Goal: Register for event/course

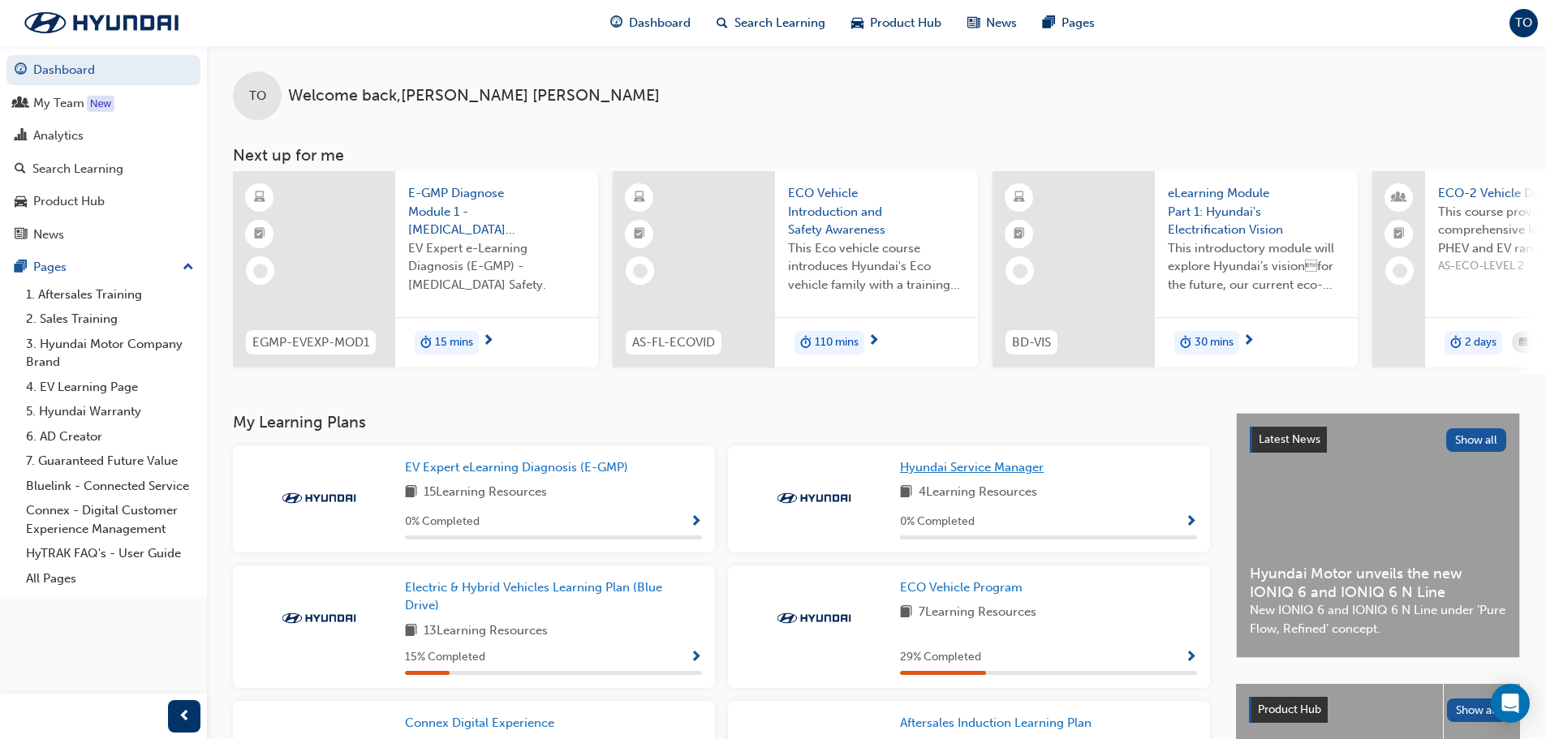
click at [961, 471] on span "Hyundai Service Manager" at bounding box center [972, 467] width 144 height 15
click at [47, 103] on div "My Team" at bounding box center [58, 103] width 51 height 19
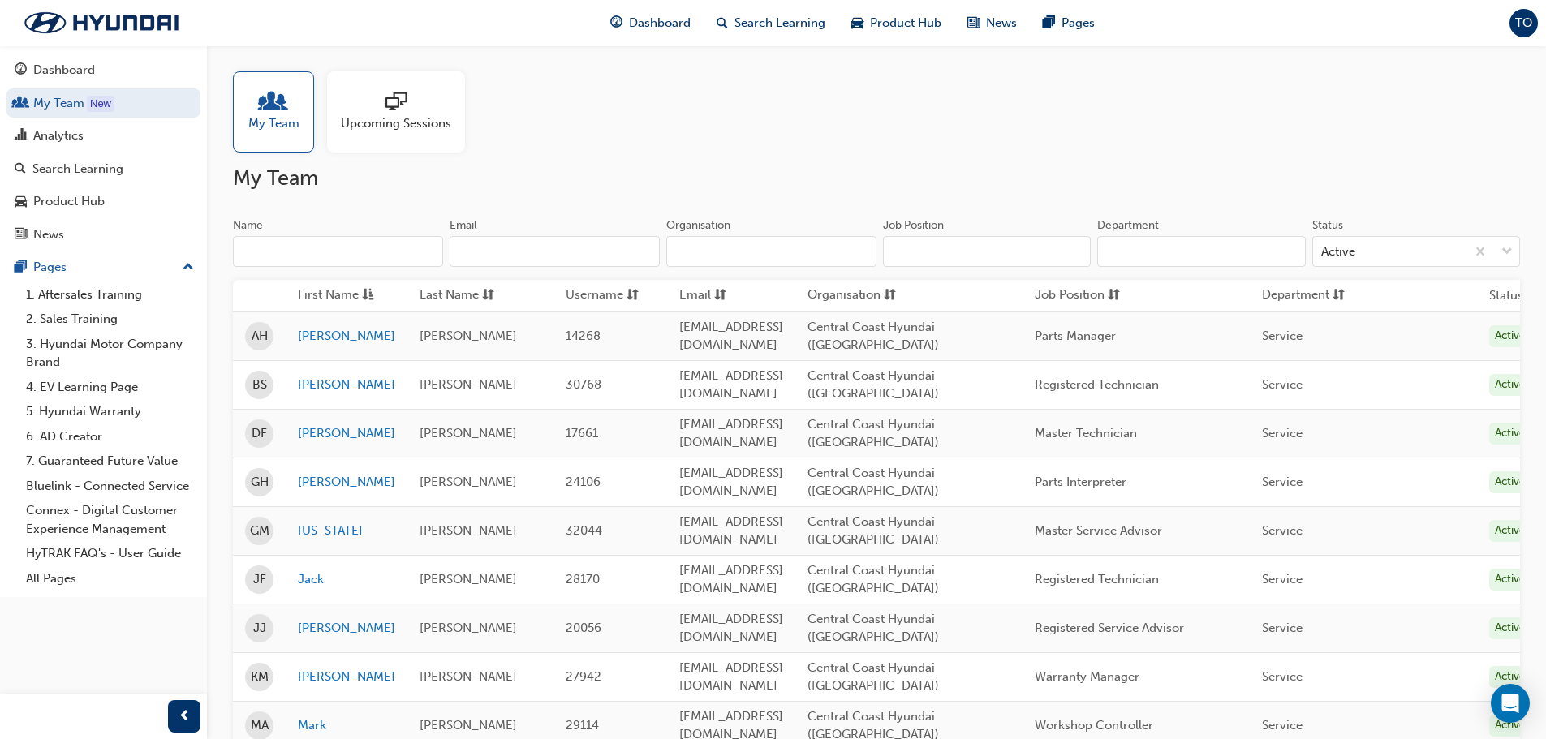
click at [395, 118] on span "Upcoming Sessions" at bounding box center [396, 123] width 110 height 19
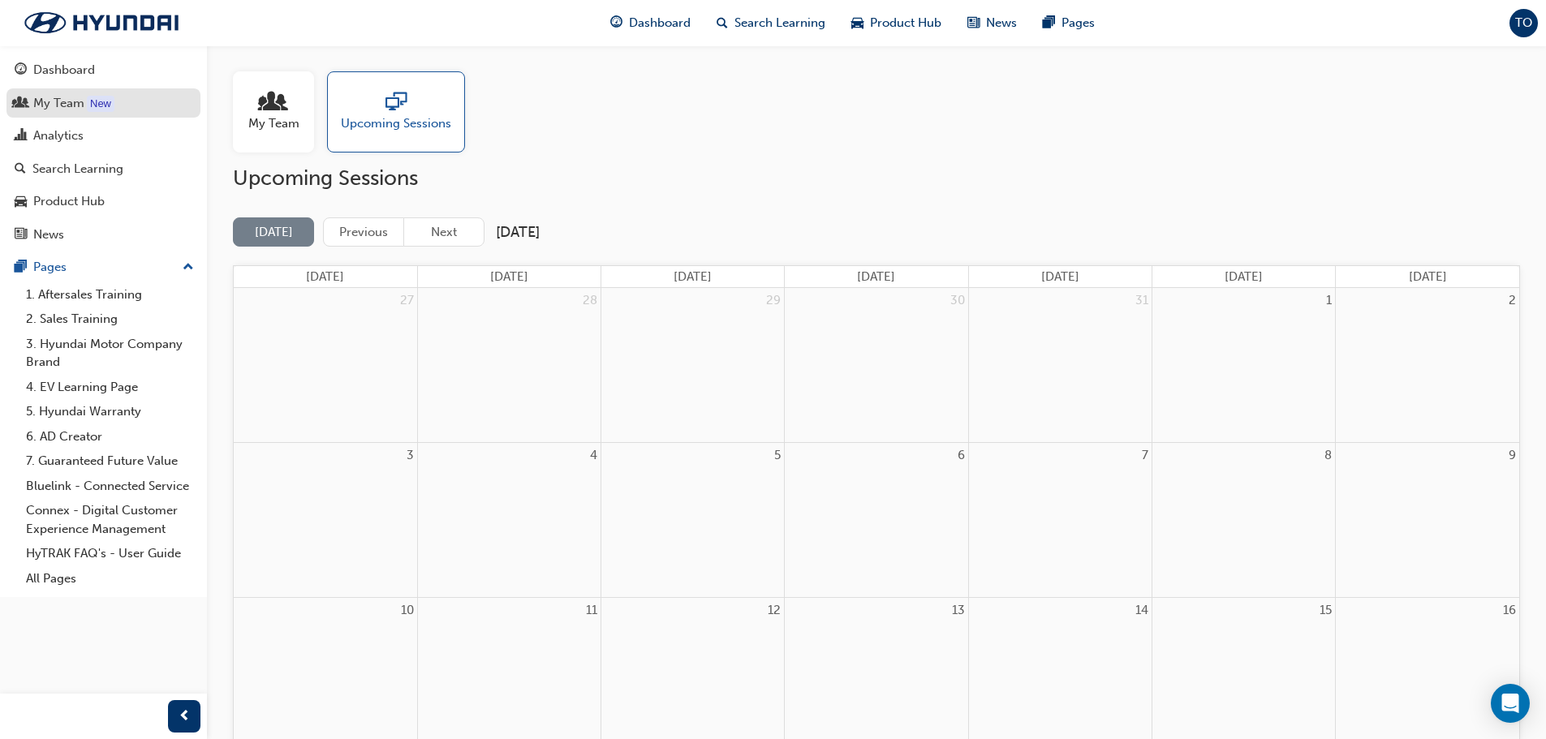
click at [48, 103] on div "My Team" at bounding box center [58, 103] width 51 height 19
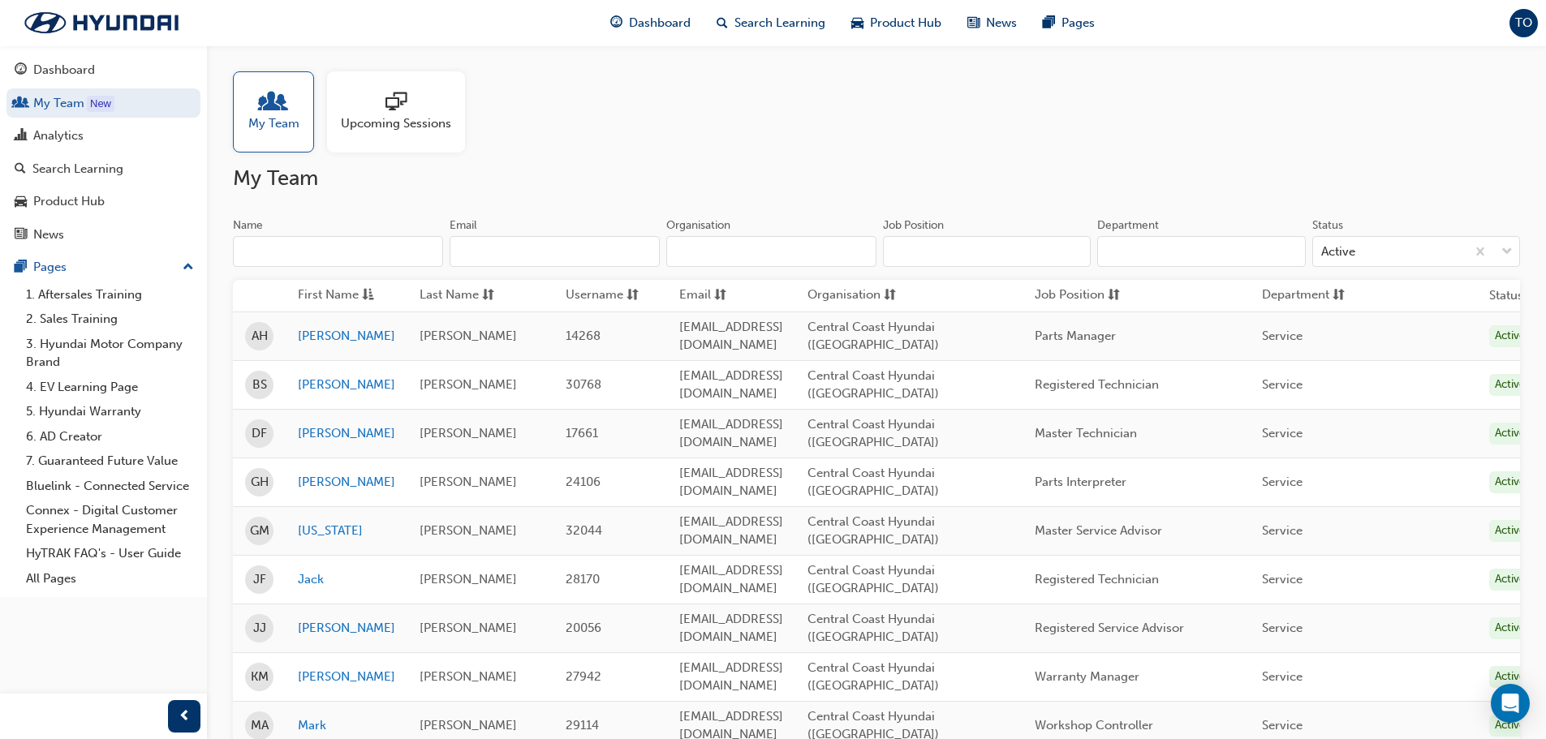
click at [390, 114] on span "sessionType_ONLINE_URL-icon" at bounding box center [395, 103] width 21 height 23
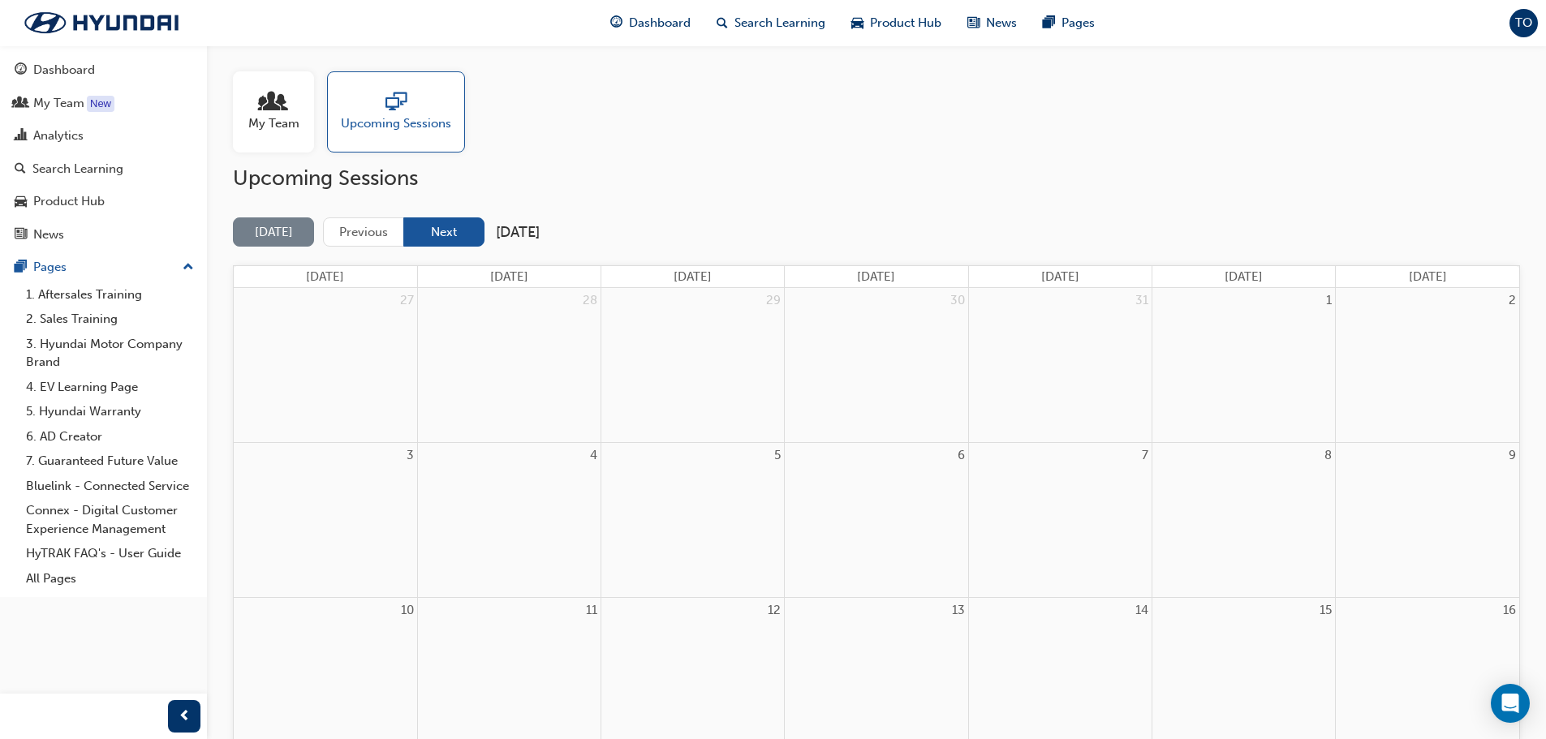
click at [455, 236] on button "Next" at bounding box center [443, 232] width 81 height 30
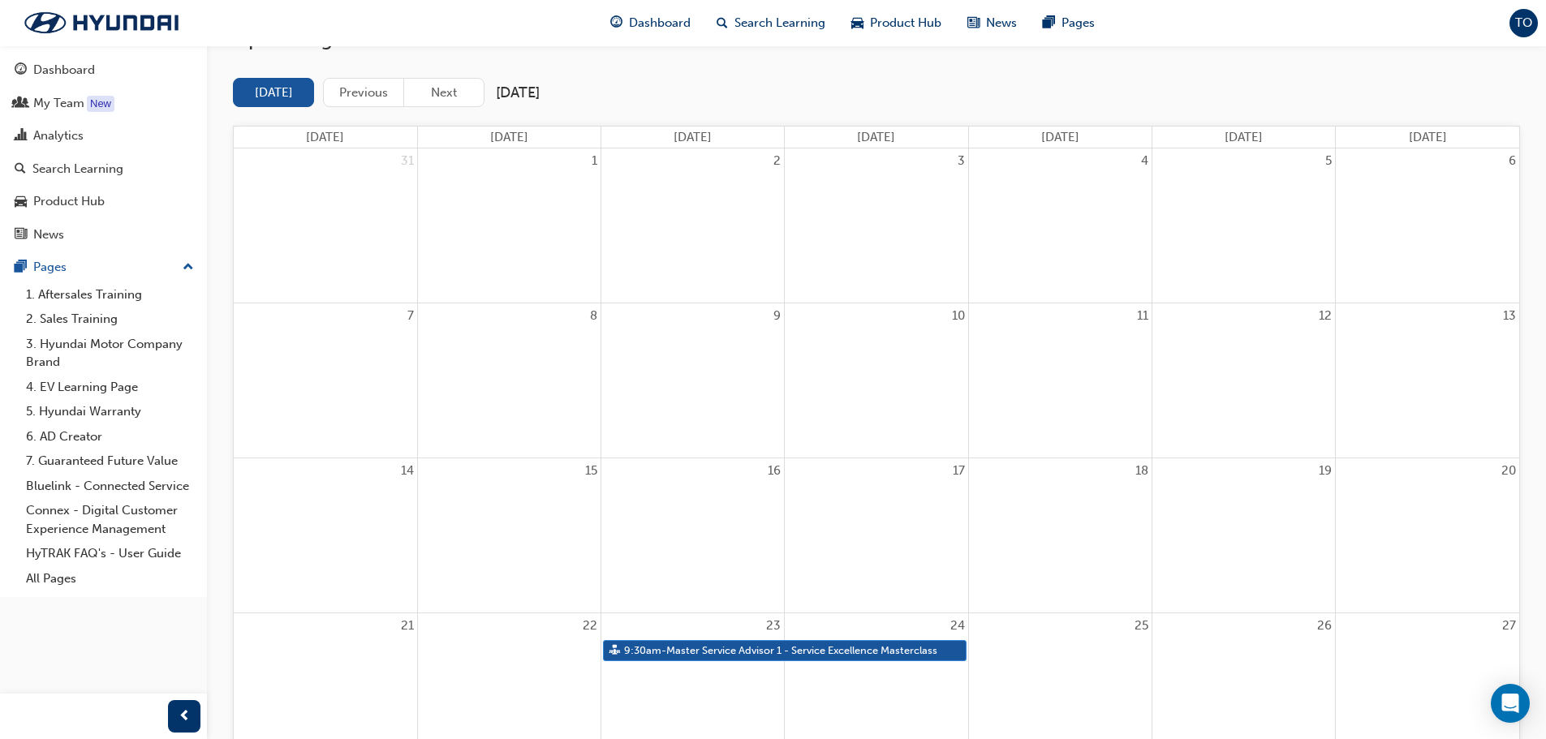
scroll to position [162, 0]
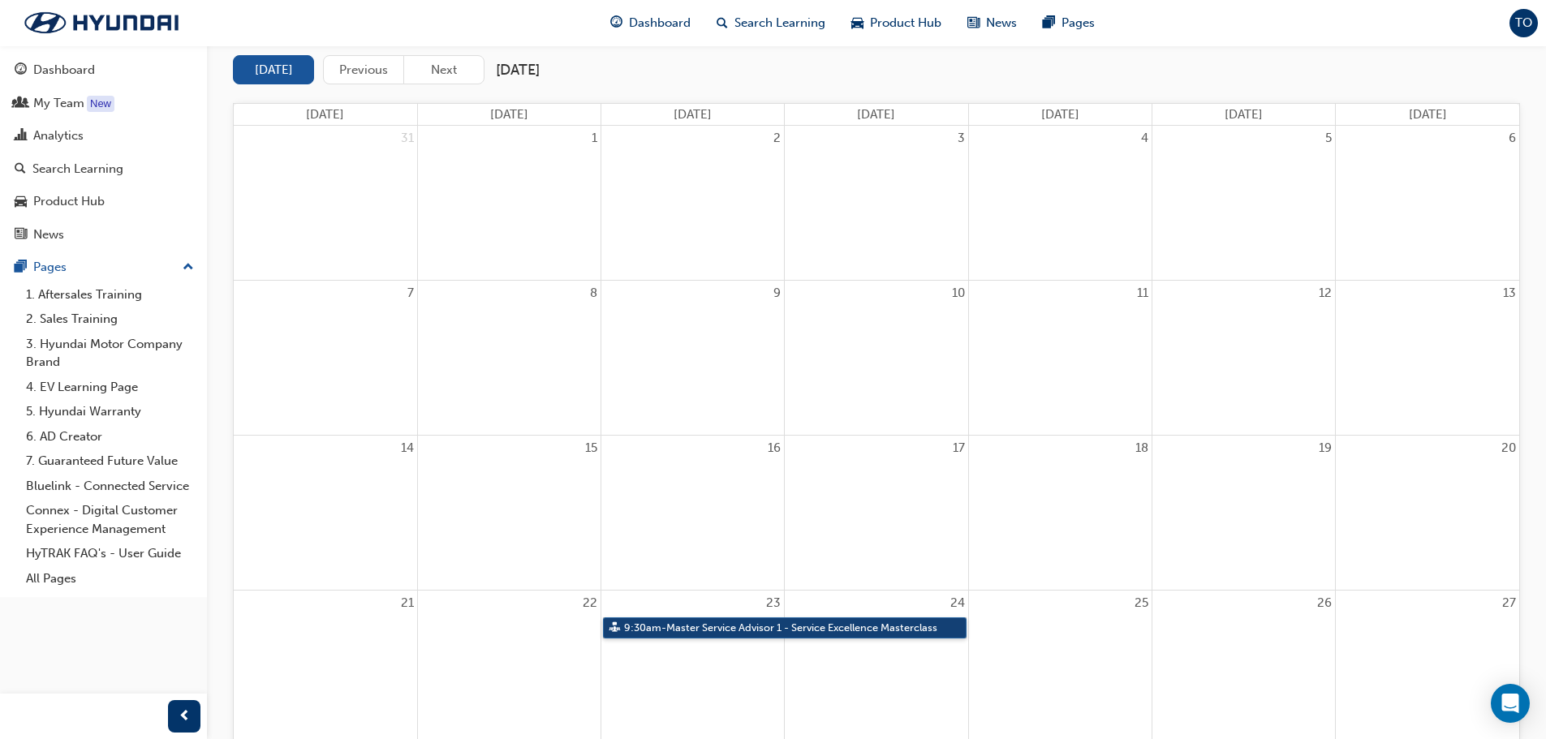
click at [662, 630] on link "9:30am - Master Service Advisor 1 - Service Excellence Masterclass" at bounding box center [784, 628] width 363 height 22
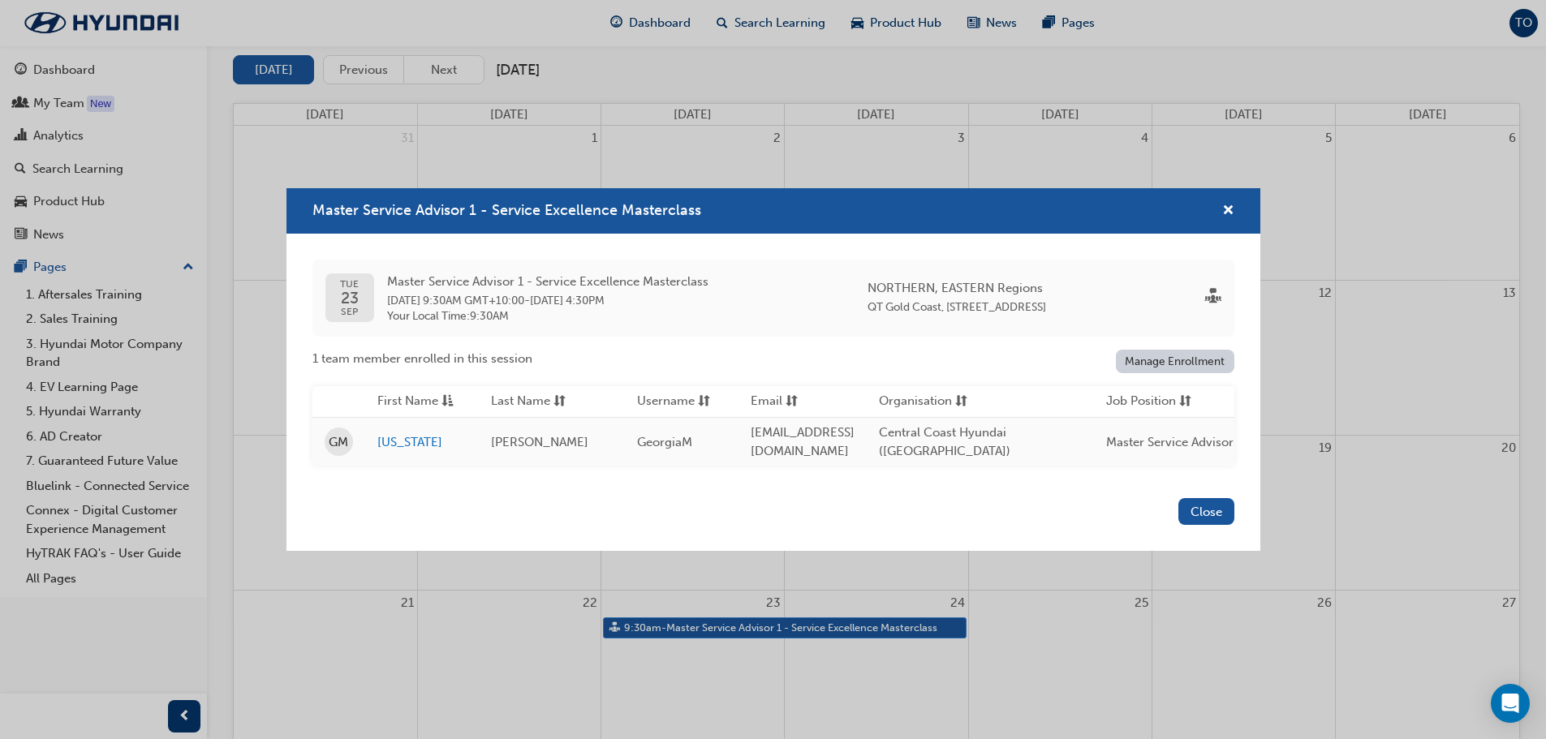
click at [662, 630] on div "Master Service Advisor 1 - Service Excellence Masterclass [DATE] Master Service…" at bounding box center [773, 369] width 1546 height 739
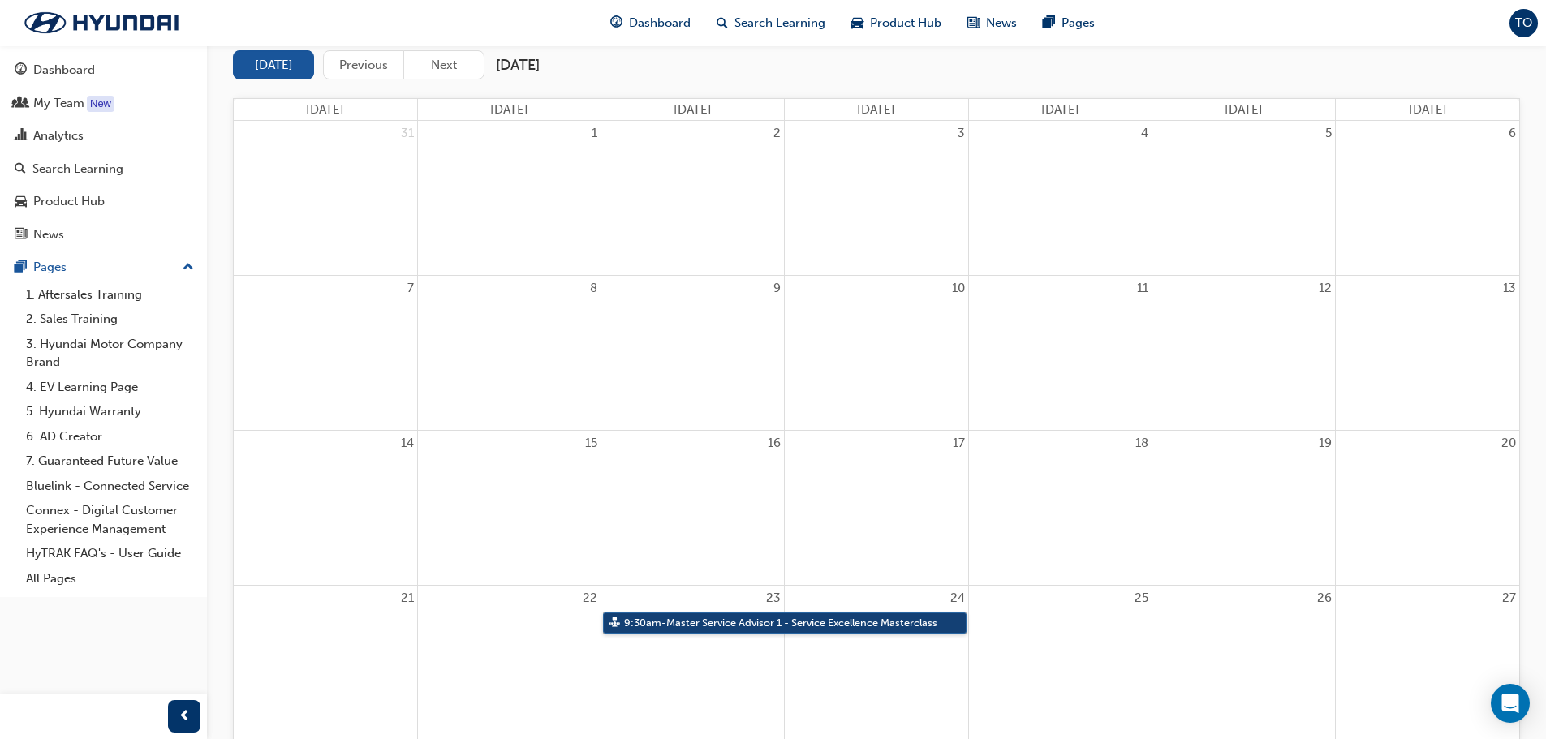
scroll to position [325, 0]
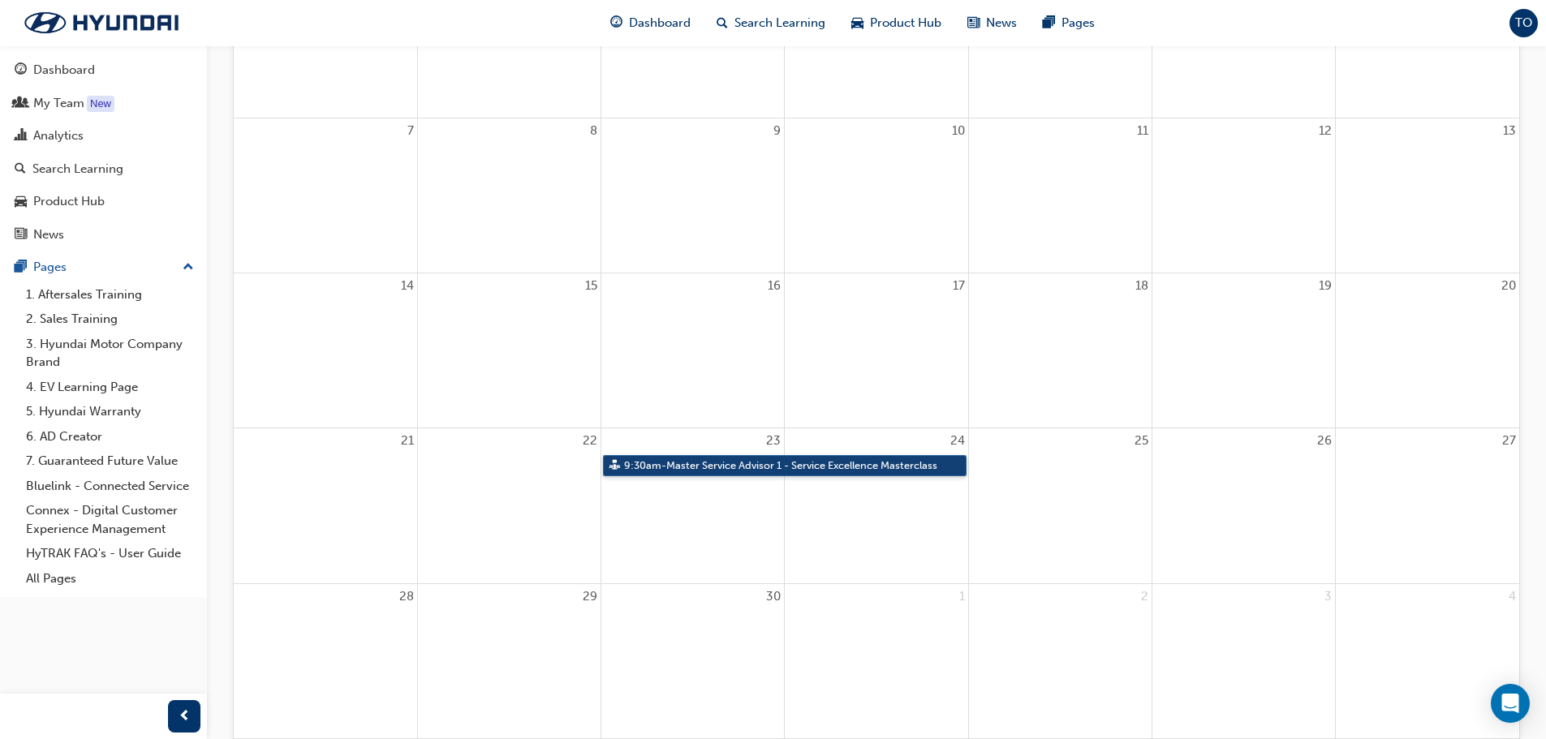
click at [686, 466] on link "9:30am - Master Service Advisor 1 - Service Excellence Masterclass" at bounding box center [784, 466] width 363 height 22
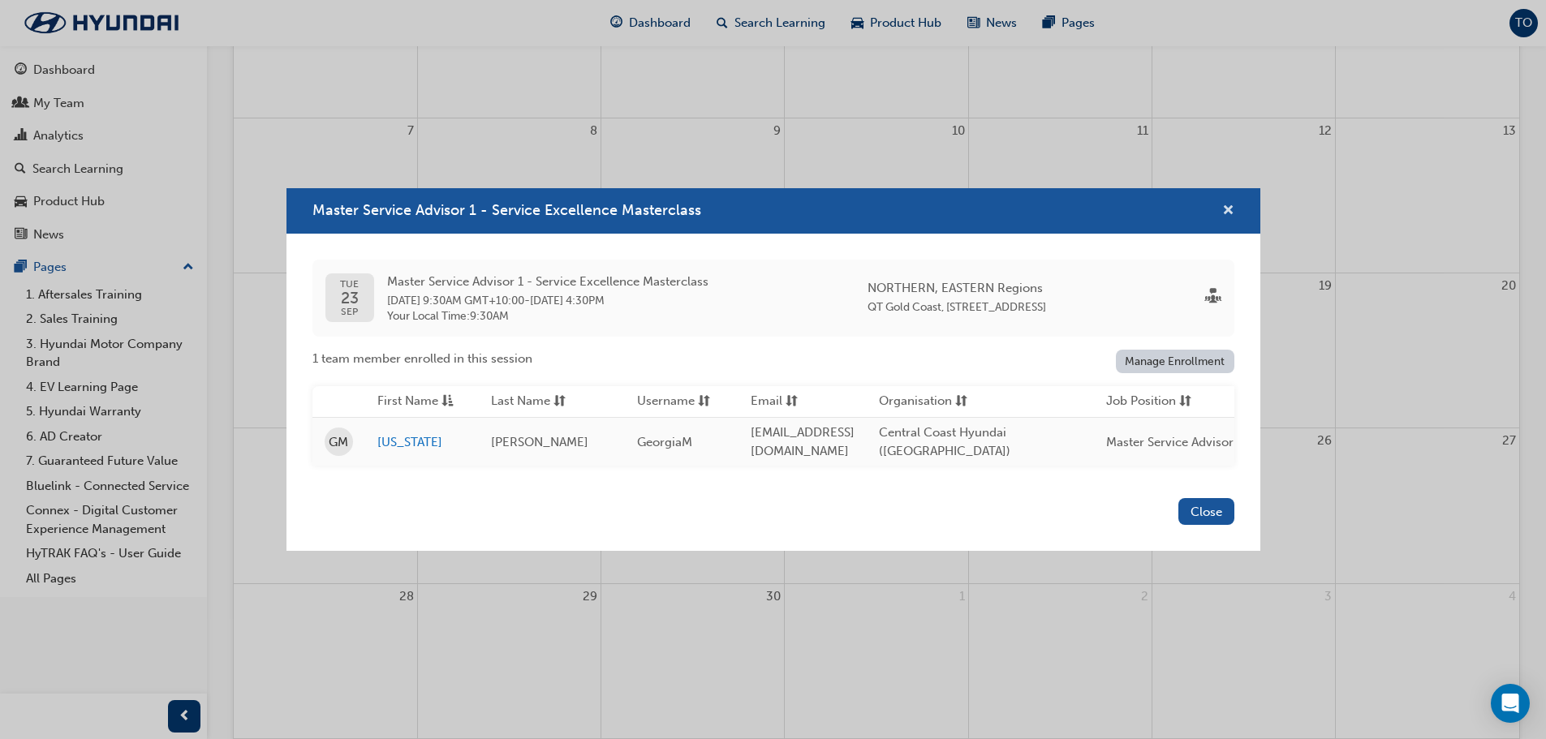
click at [1227, 204] on span "cross-icon" at bounding box center [1228, 211] width 12 height 15
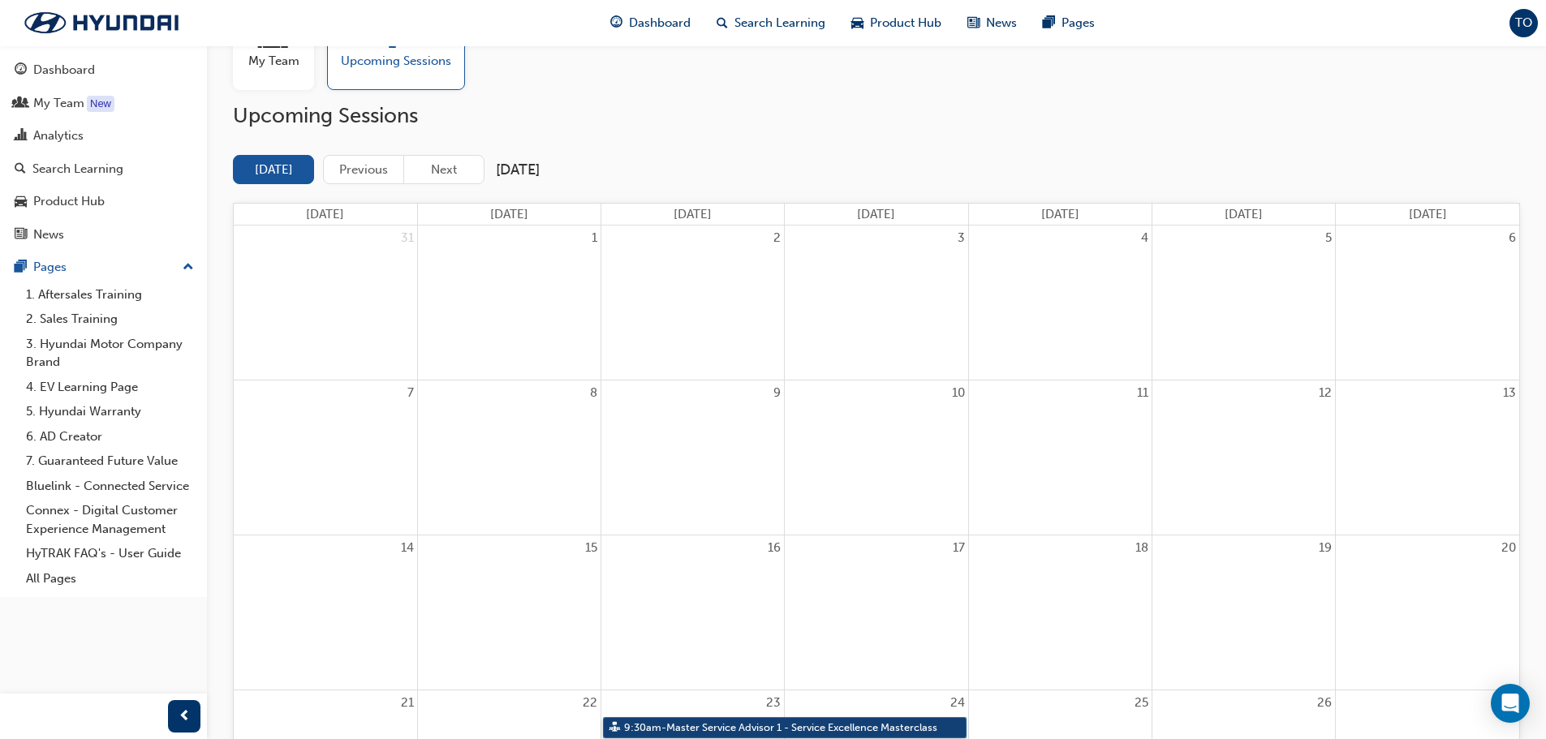
scroll to position [0, 0]
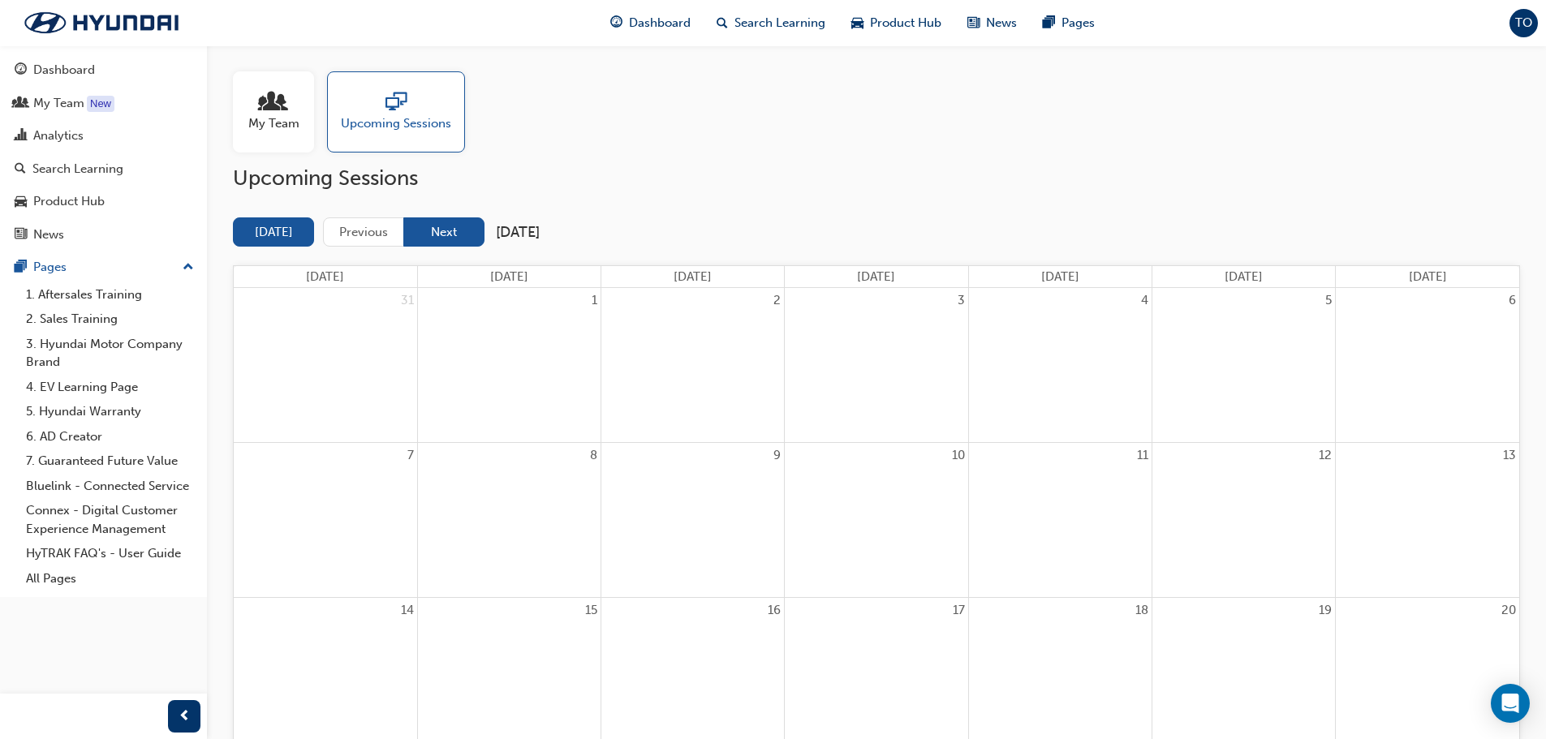
click at [445, 234] on button "Next" at bounding box center [443, 232] width 81 height 30
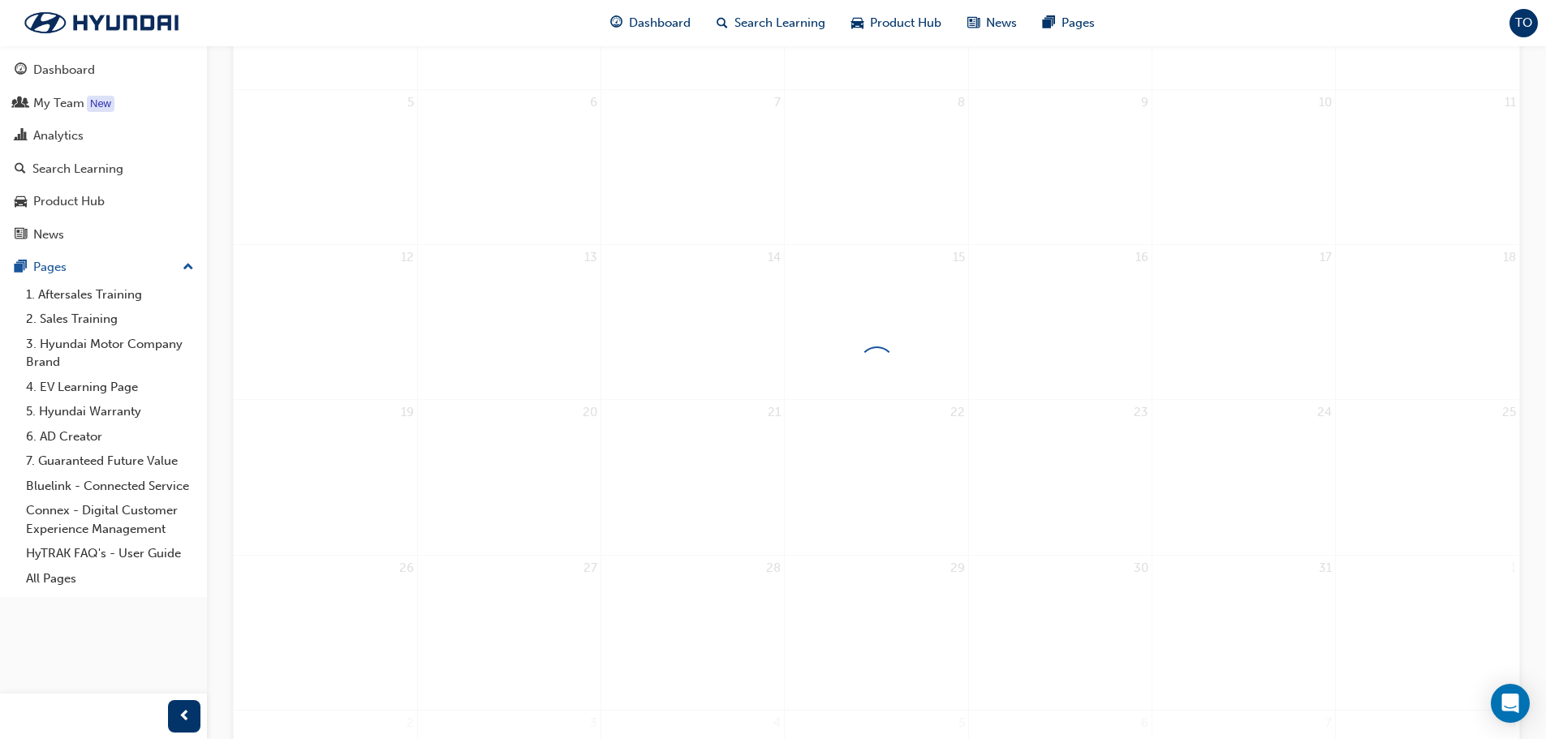
scroll to position [406, 0]
click at [679, 544] on link "8:00am - Master Technician Event 2025" at bounding box center [692, 540] width 179 height 22
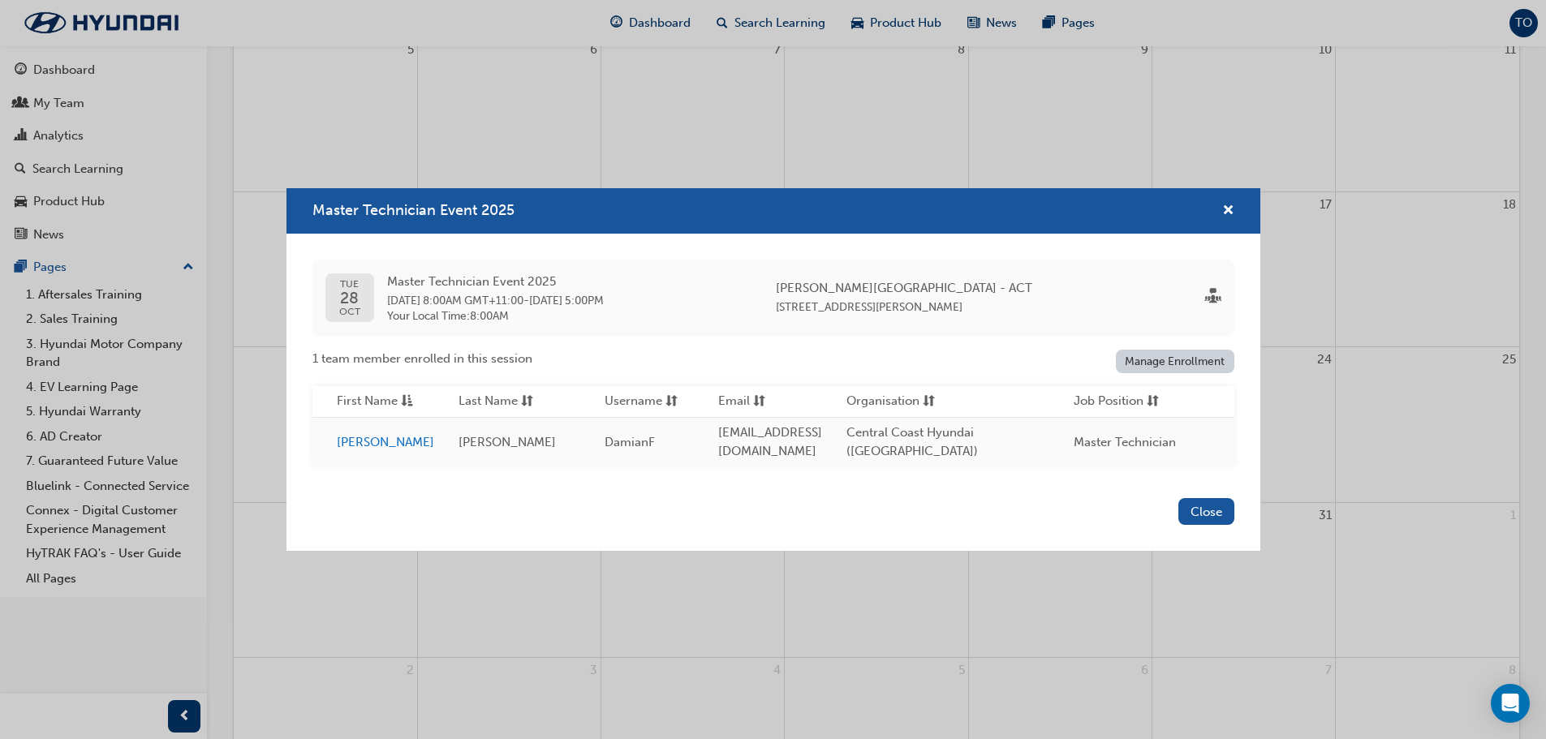
scroll to position [0, 0]
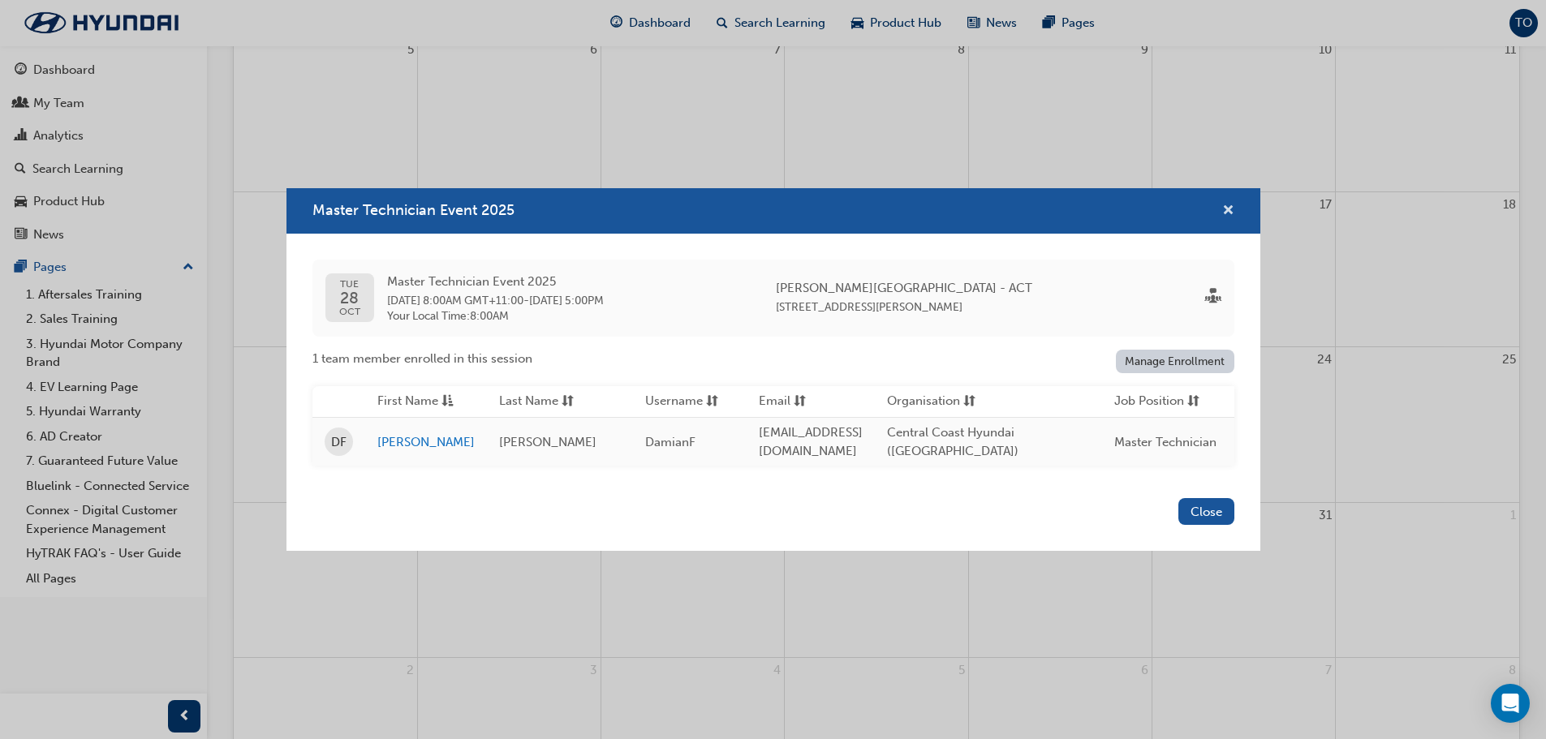
click at [1228, 204] on span "cross-icon" at bounding box center [1228, 211] width 12 height 15
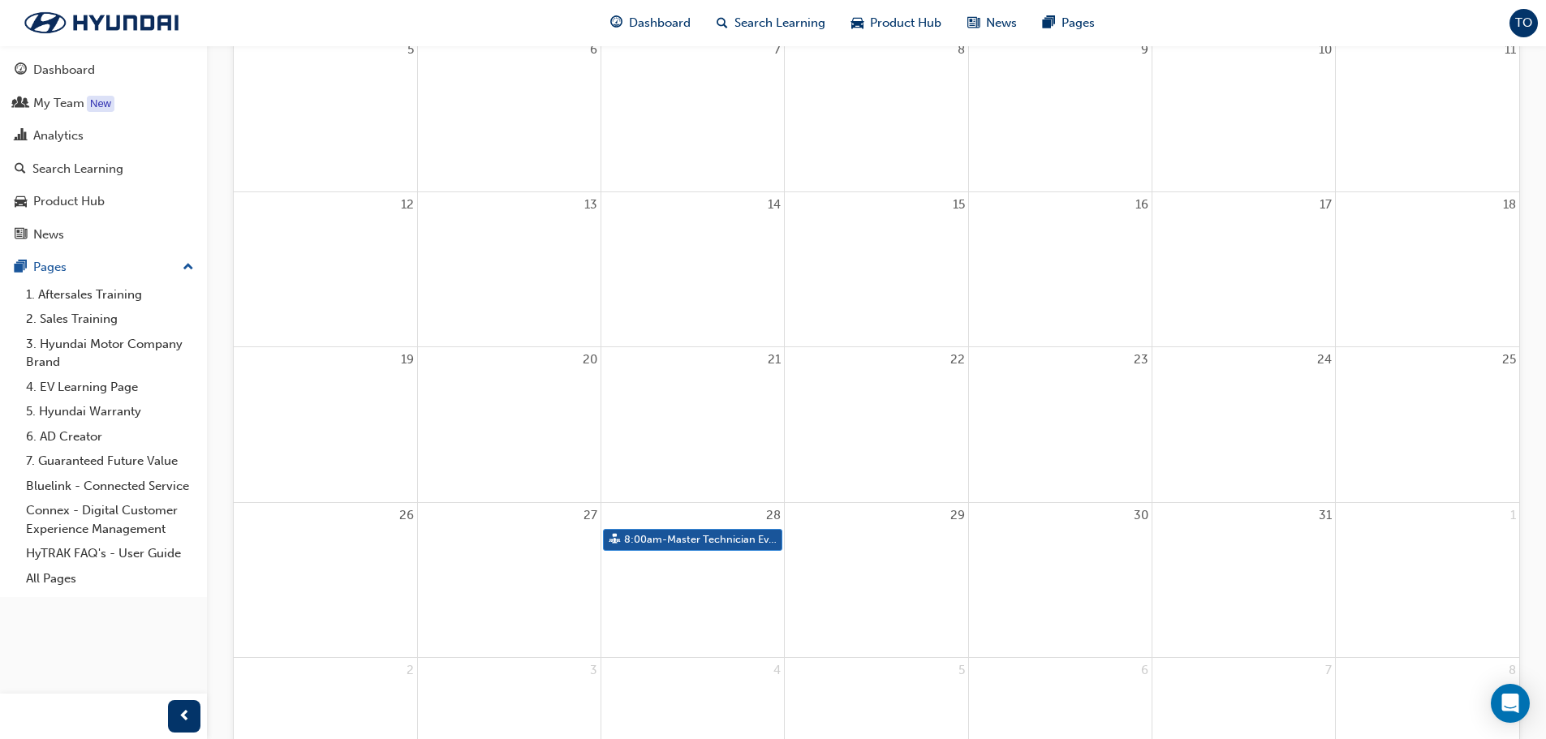
click at [661, 628] on div "28 8:00am - Master Technician Event 2025" at bounding box center [692, 580] width 183 height 154
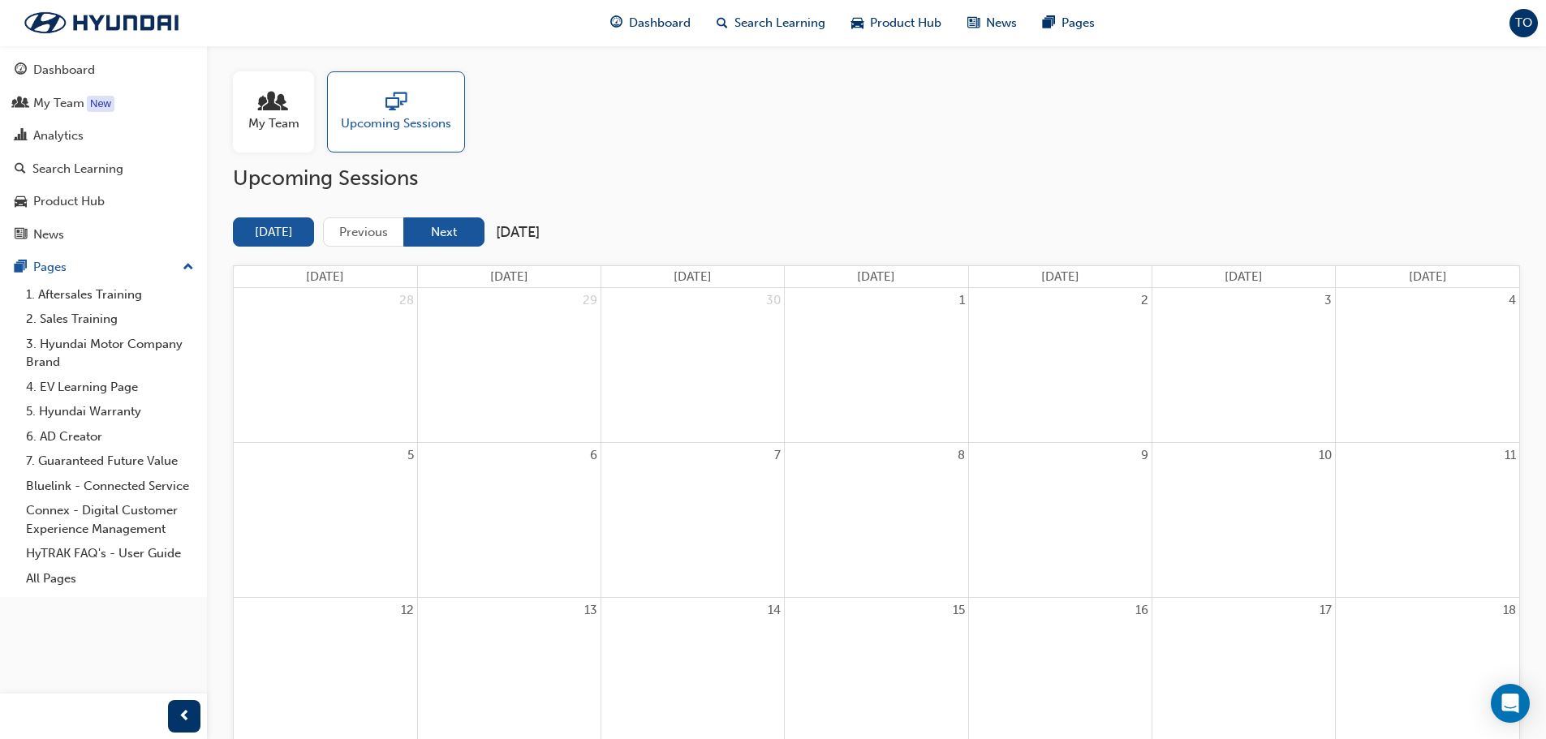
click at [449, 235] on button "Next" at bounding box center [443, 232] width 81 height 30
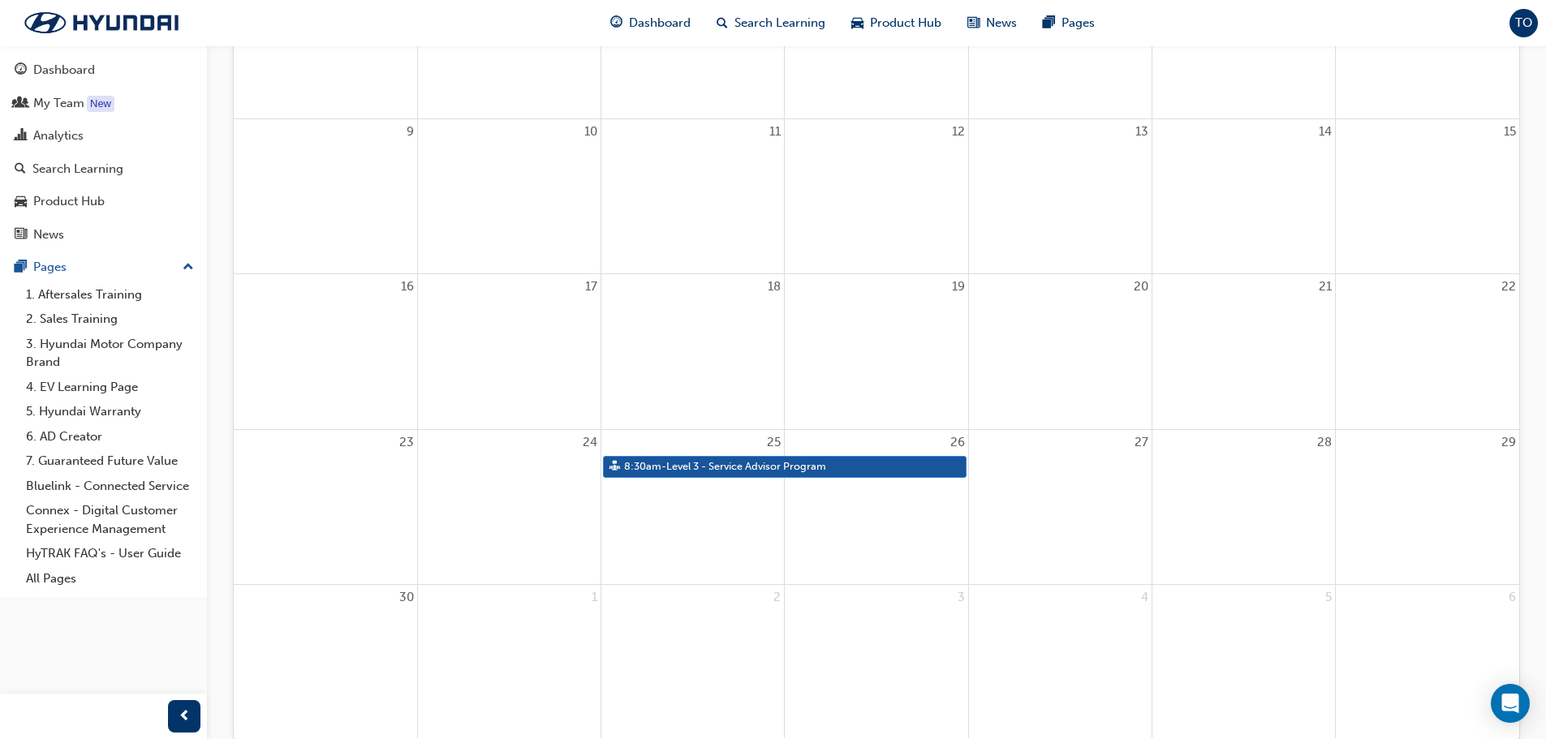
scroll to position [487, 0]
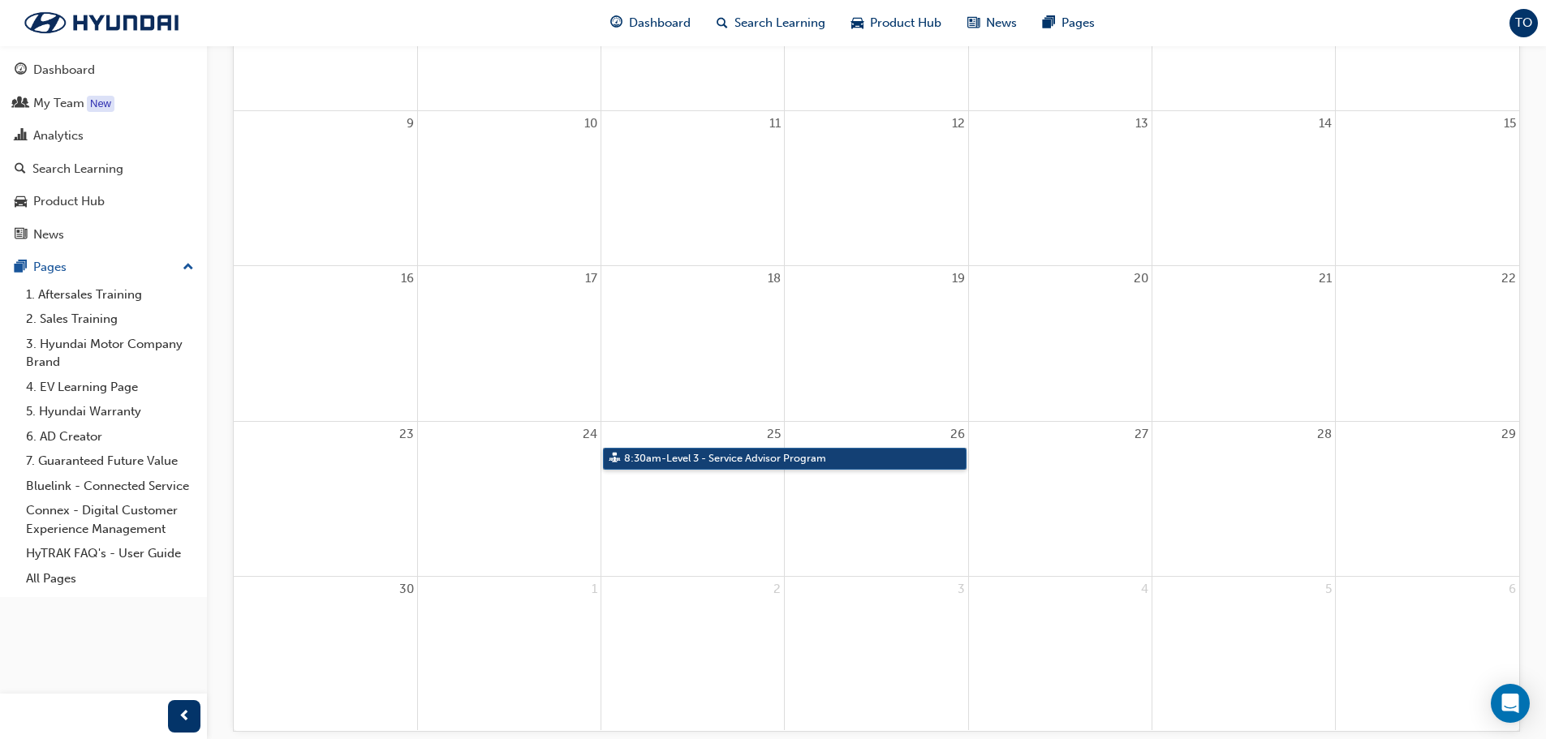
click at [664, 462] on link "8:30am - Level 3 - Service Advisor Program" at bounding box center [784, 459] width 363 height 22
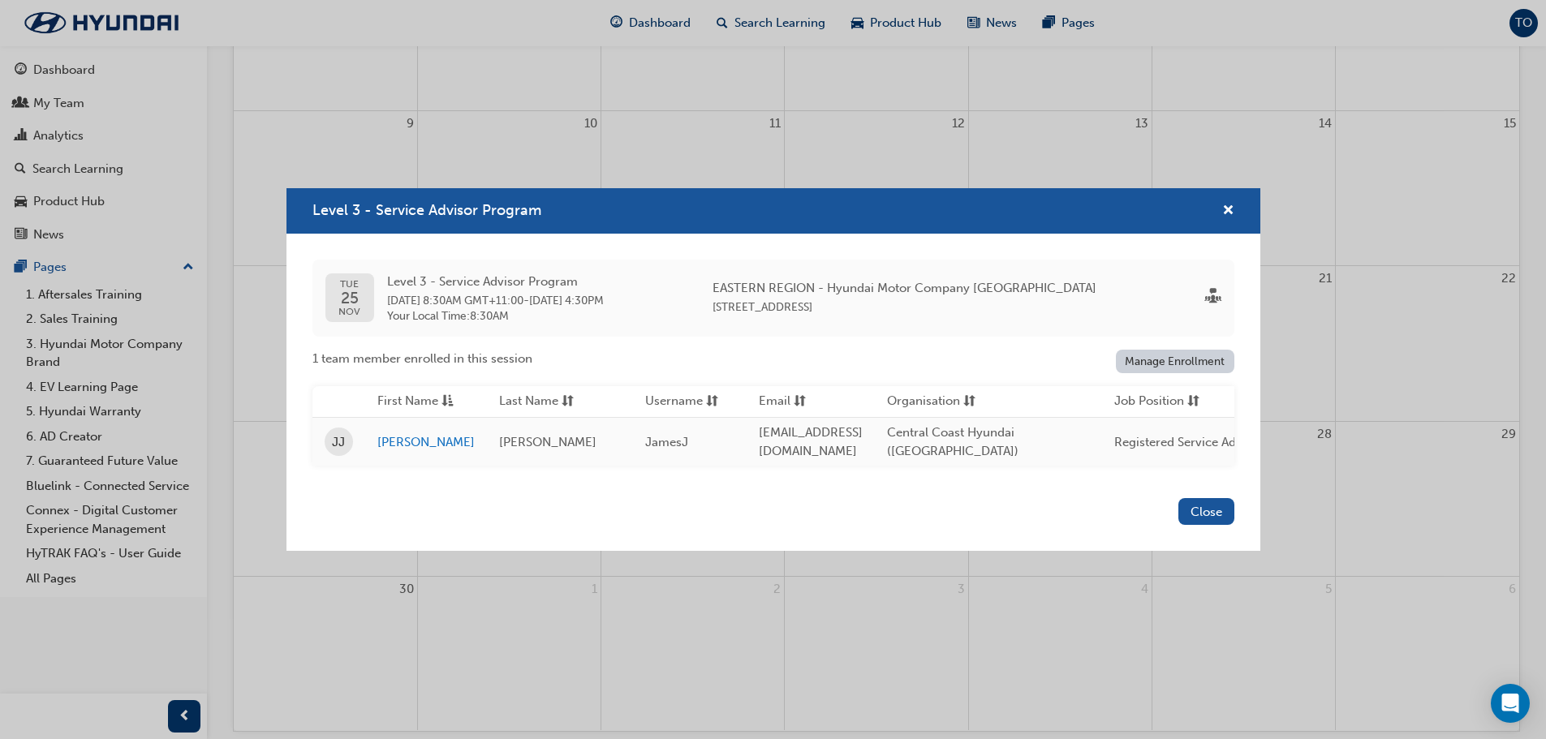
click at [1155, 353] on link "Manage Enrollment" at bounding box center [1175, 362] width 118 height 24
